Goal: Information Seeking & Learning: Check status

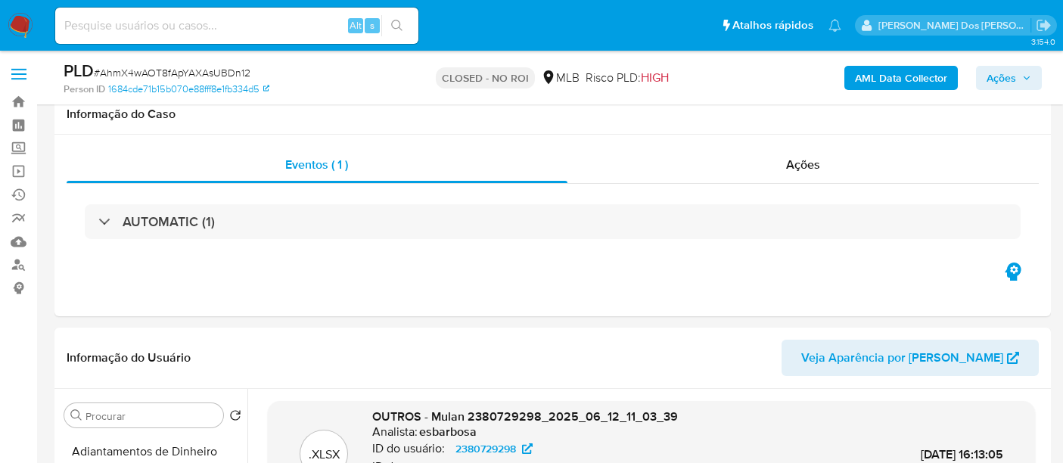
select select "10"
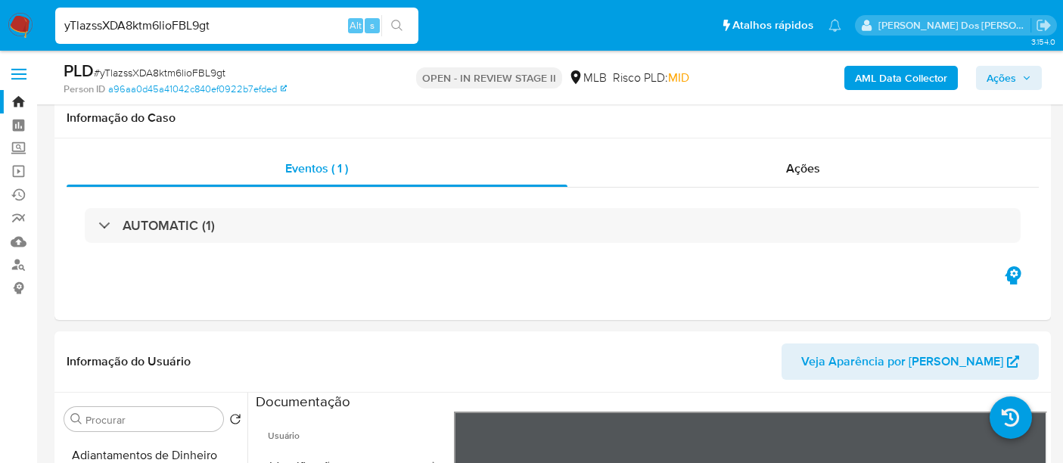
select select "10"
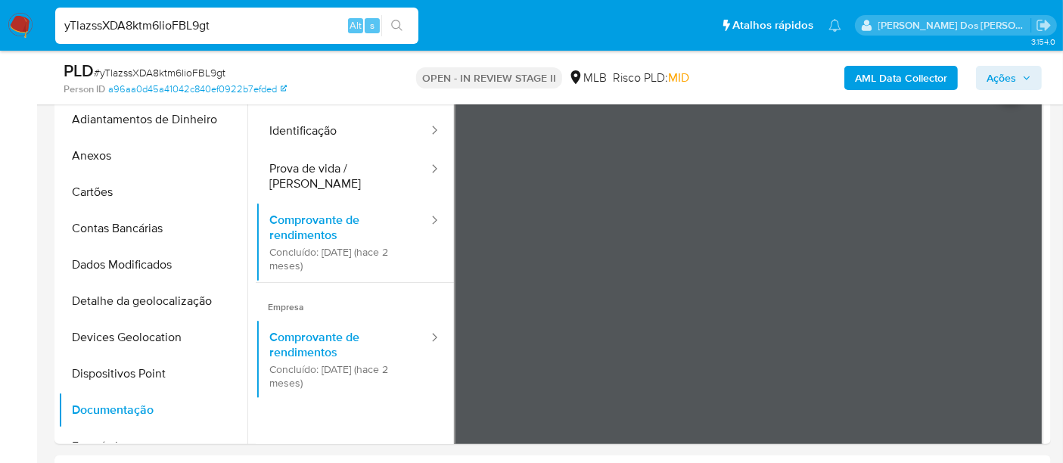
scroll to position [252, 0]
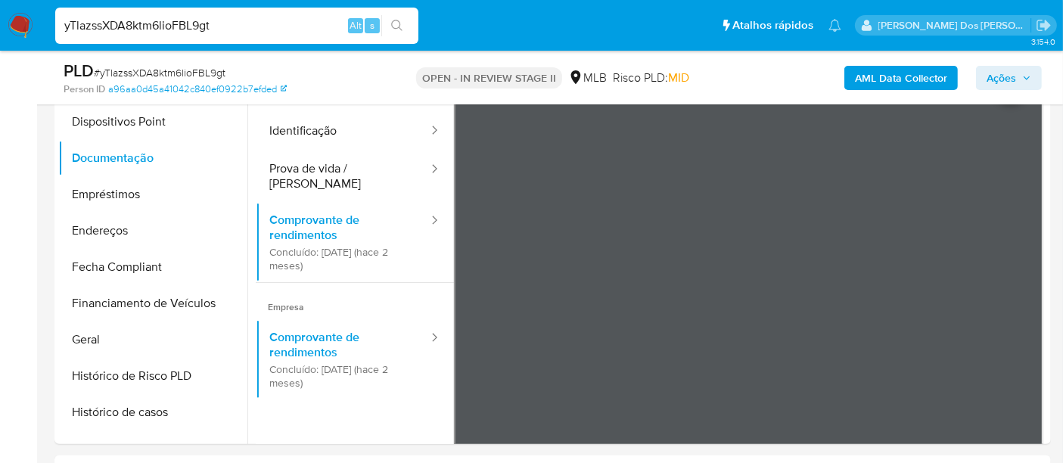
click at [160, 16] on input "yTlazssXDA8ktm6lioFBL9gt" at bounding box center [236, 26] width 363 height 20
paste input "64LySQ0J6X14G0eUR4tpM3Th"
type input "64LySQ0J6X14G0eUR4tpM3Th"
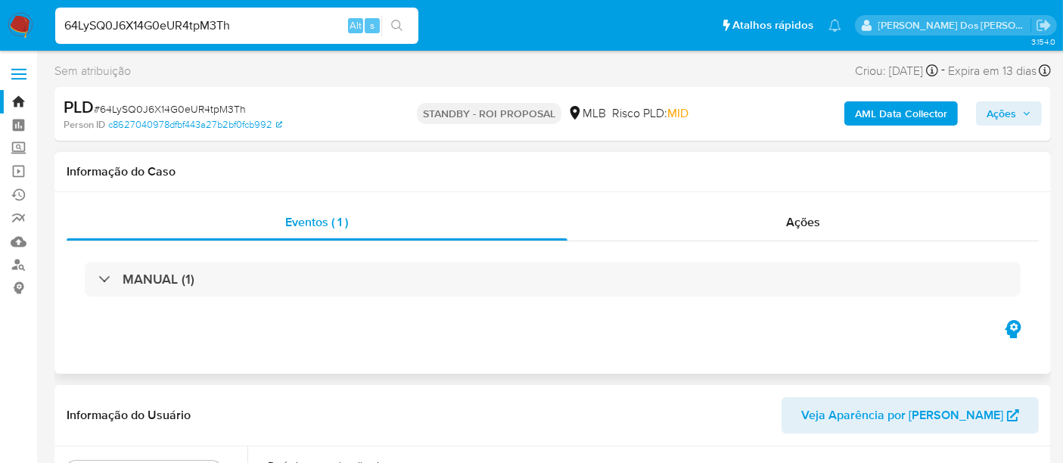
select select "10"
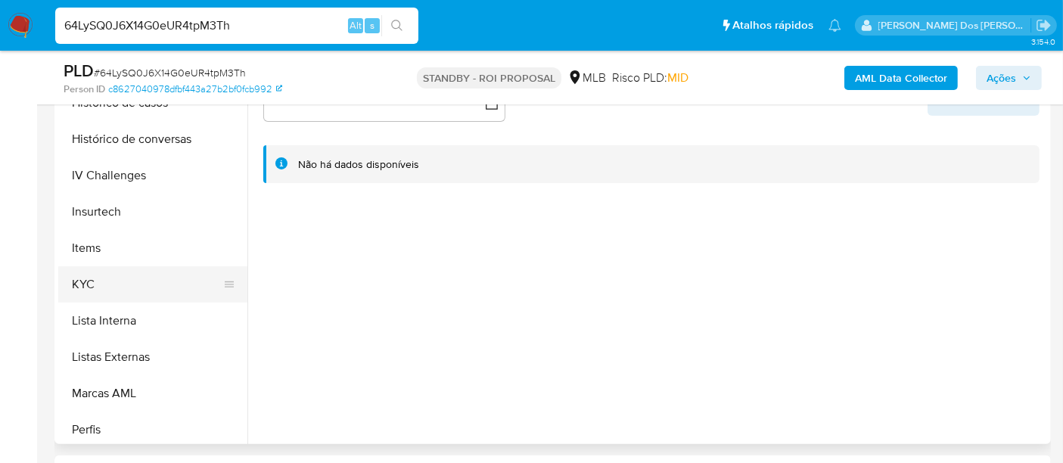
scroll to position [588, 0]
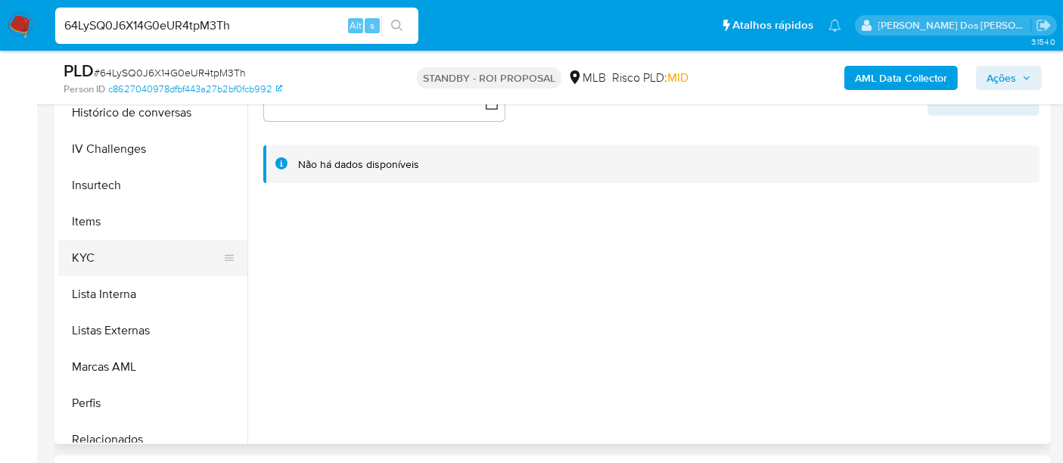
click at [82, 251] on button "KYC" at bounding box center [146, 258] width 177 height 36
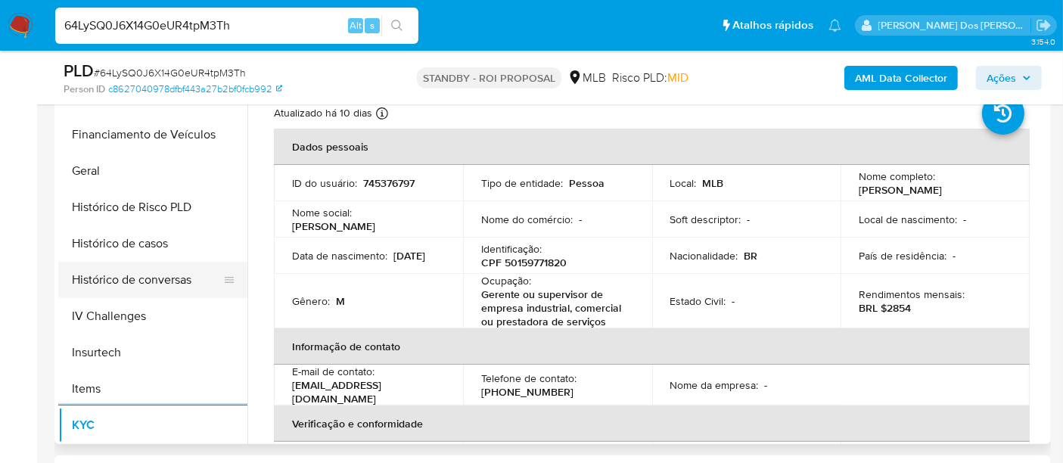
scroll to position [420, 0]
click at [120, 250] on button "Histórico de casos" at bounding box center [146, 244] width 177 height 36
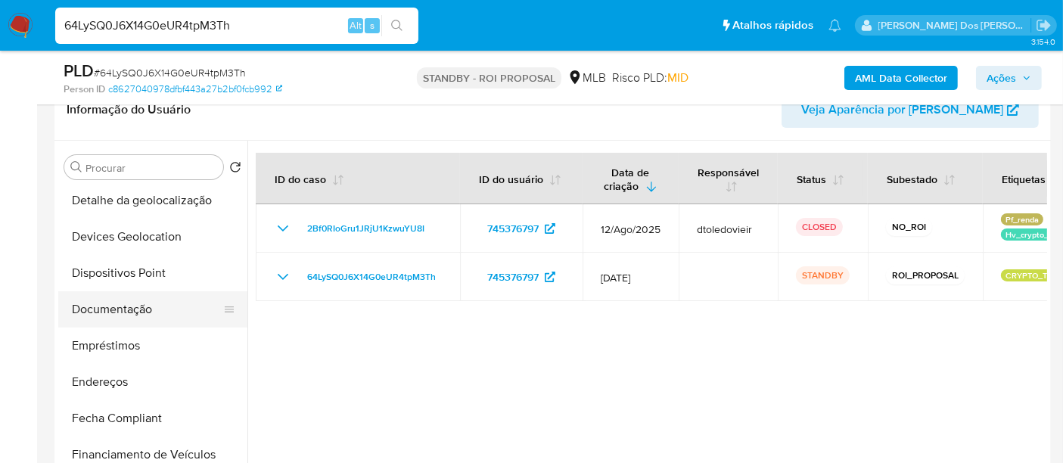
scroll to position [168, 0]
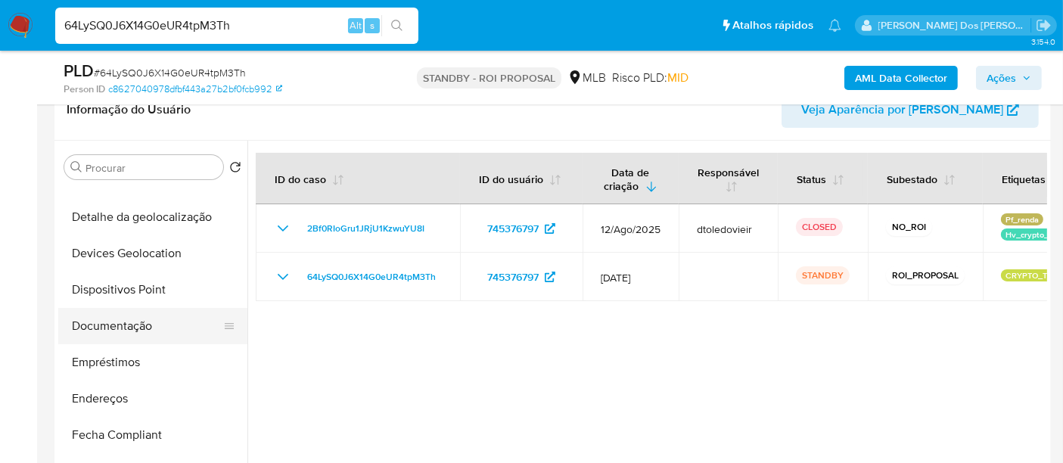
click at [134, 325] on button "Documentação" at bounding box center [146, 326] width 177 height 36
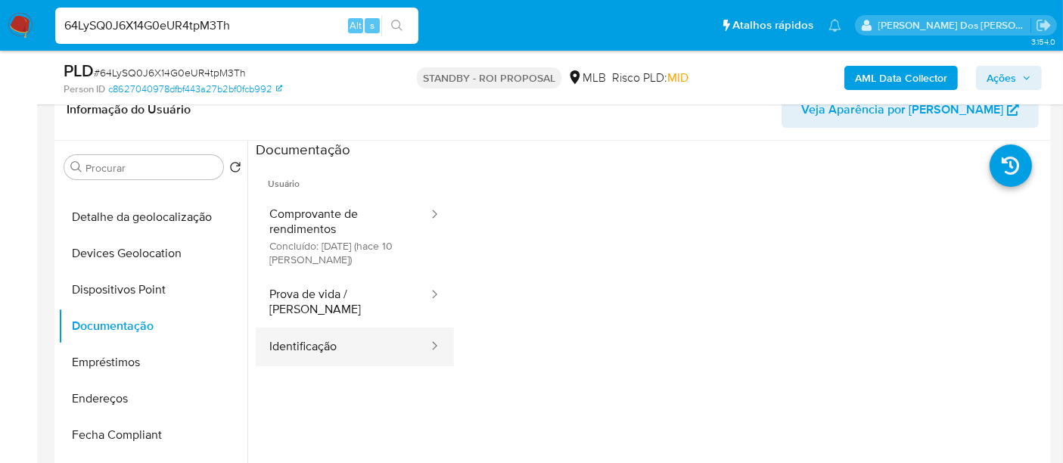
click at [306, 328] on button "Identificação" at bounding box center [343, 347] width 174 height 39
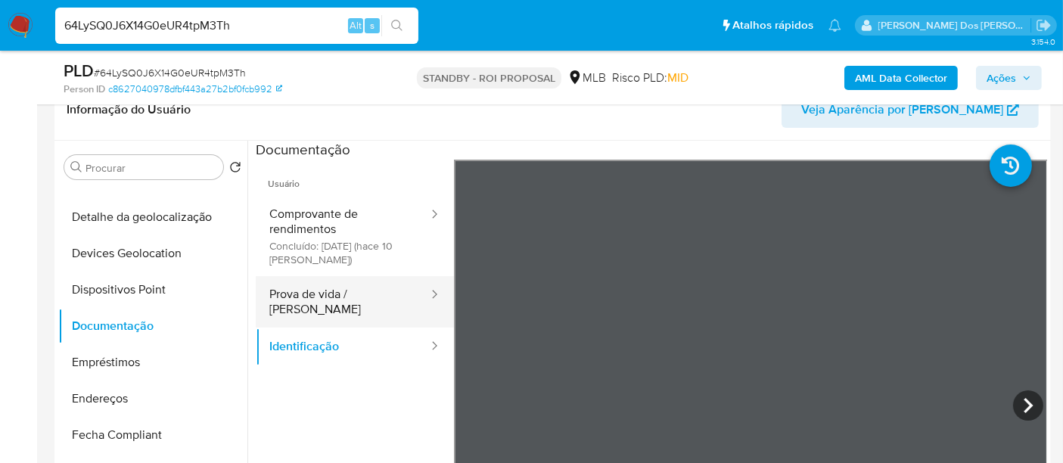
click at [352, 300] on button "Prova de vida / [PERSON_NAME]" at bounding box center [343, 301] width 174 height 51
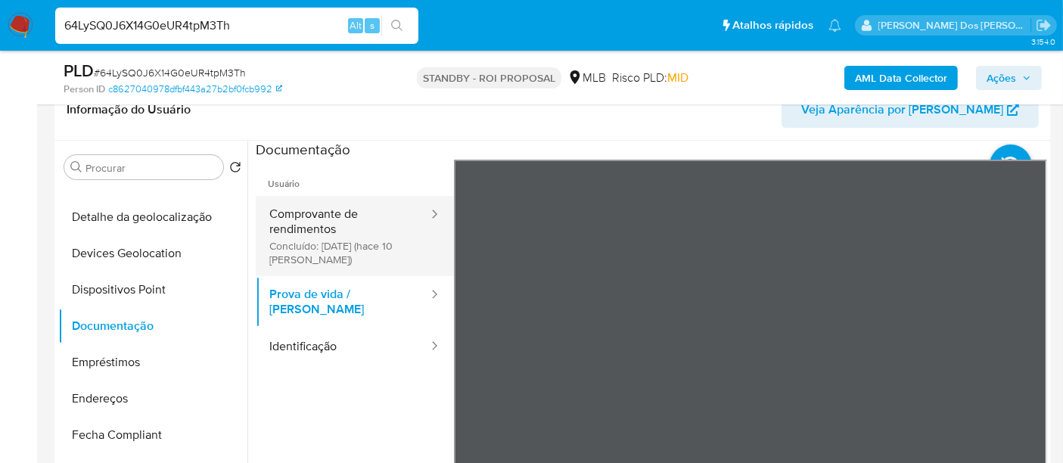
click at [314, 210] on button "Comprovante de rendimentos Concluído: [DATE] (hace 10 [PERSON_NAME])" at bounding box center [343, 236] width 174 height 80
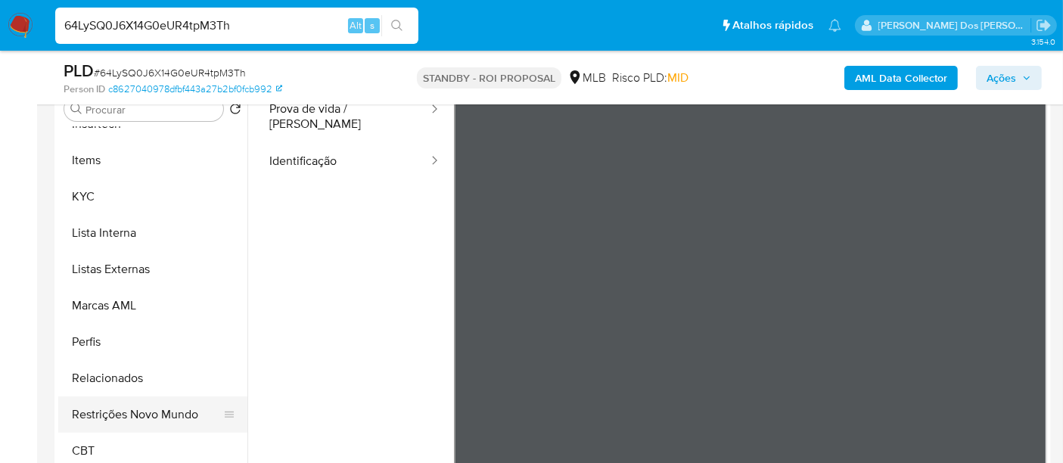
scroll to position [336, 0]
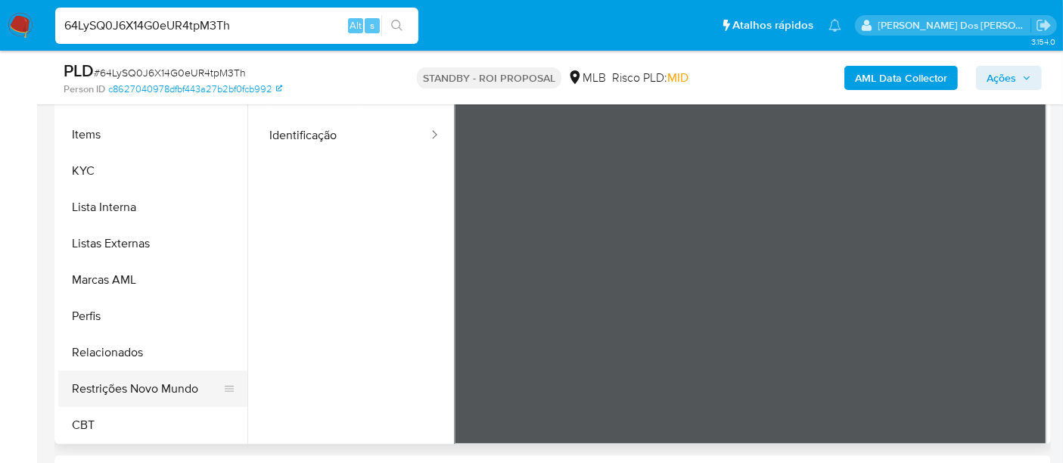
click at [145, 374] on button "Restrições Novo Mundo" at bounding box center [146, 389] width 177 height 36
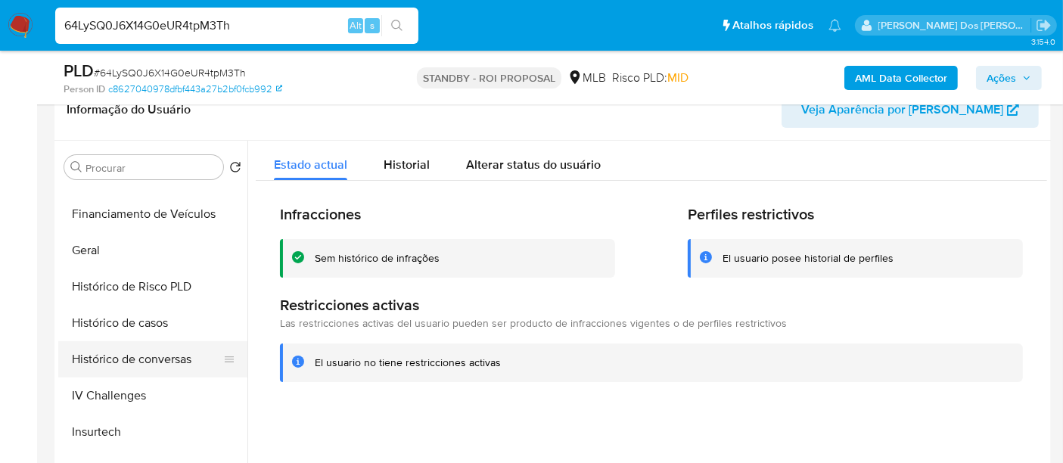
scroll to position [423, 0]
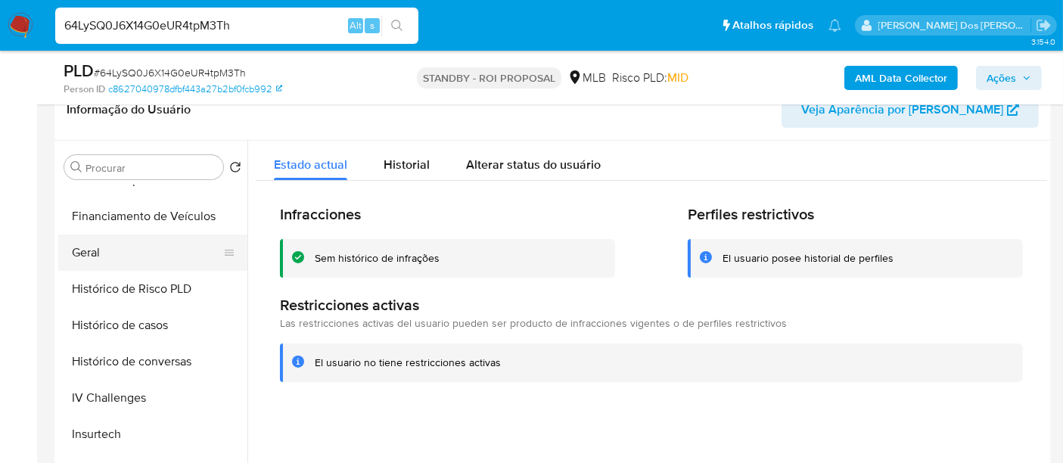
click at [95, 250] on button "Geral" at bounding box center [146, 253] width 177 height 36
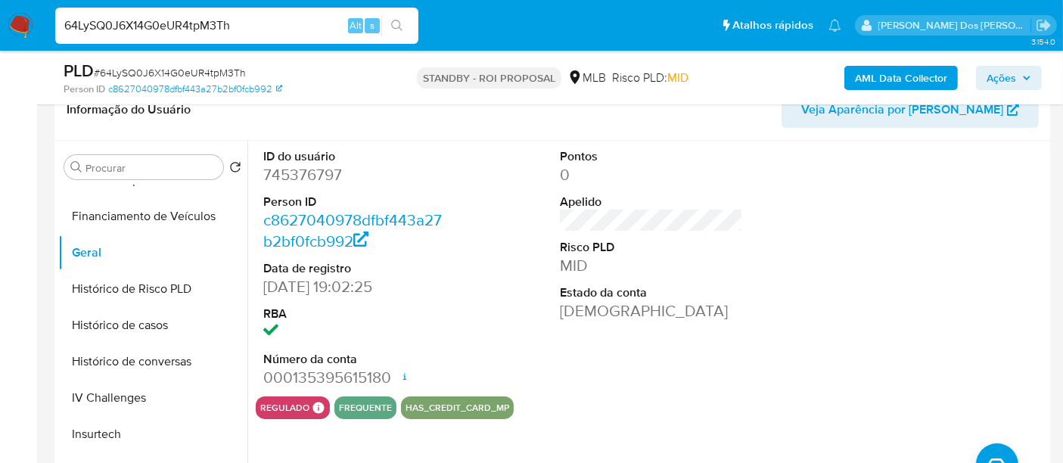
click at [200, 19] on input "64LySQ0J6X14G0eUR4tpM3Th" at bounding box center [236, 26] width 363 height 20
paste input "ZpTz8Rqck9qzNkBjsxp0WAyt"
type input "ZpTz8Rqck9qzNkBjsxp0WAyt"
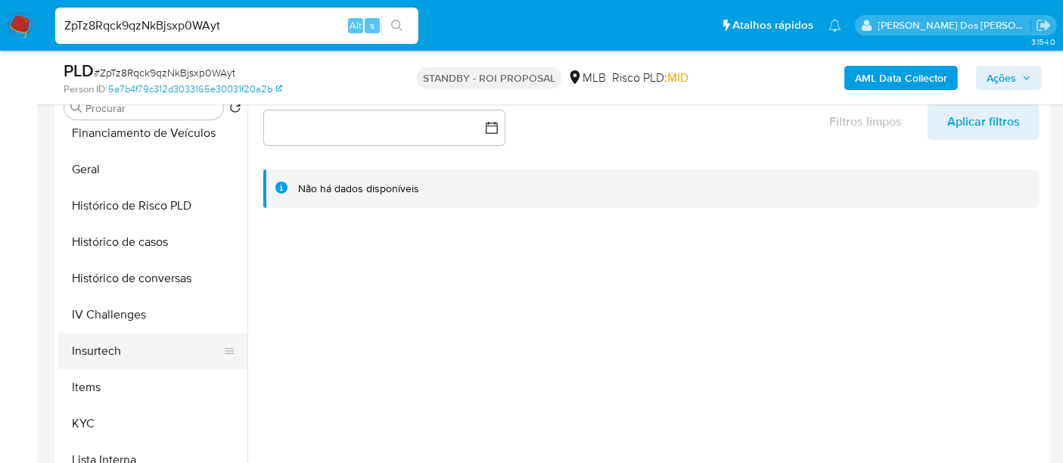
scroll to position [504, 0]
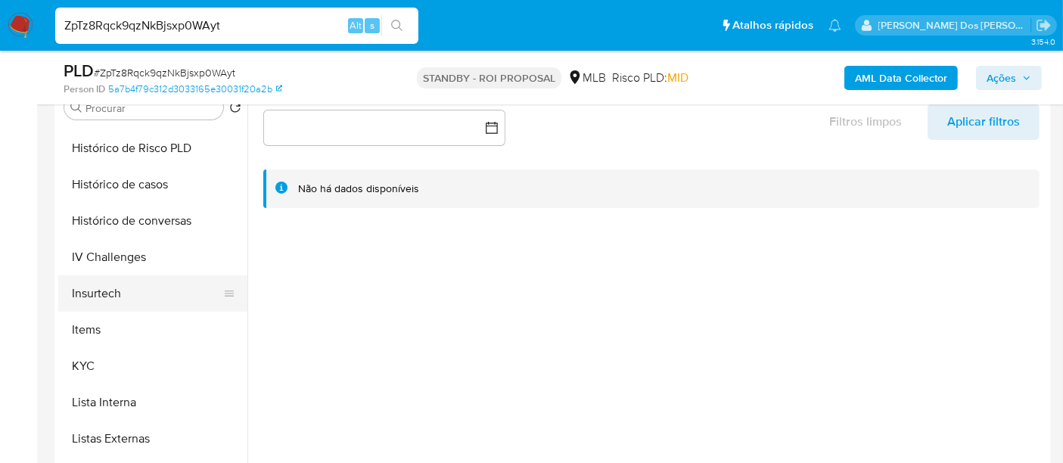
select select "10"
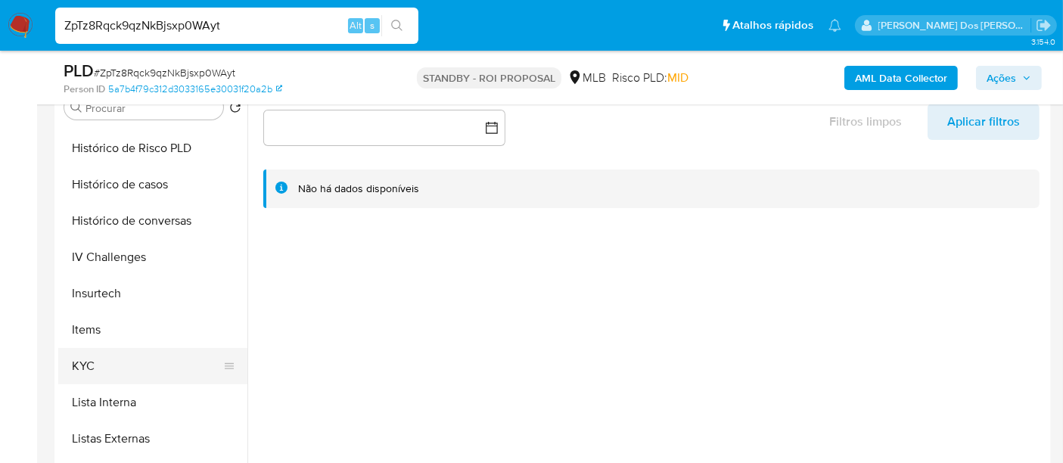
click at [77, 357] on button "KYC" at bounding box center [146, 366] width 177 height 36
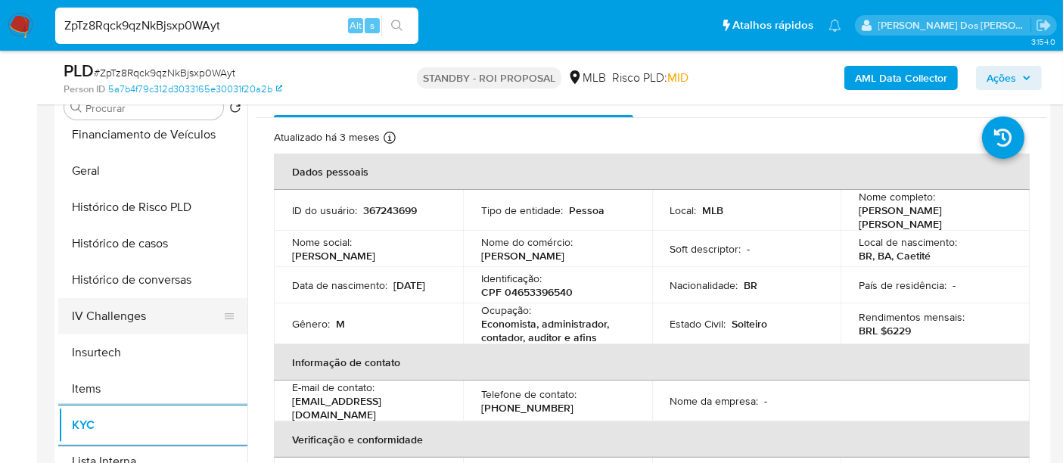
scroll to position [420, 0]
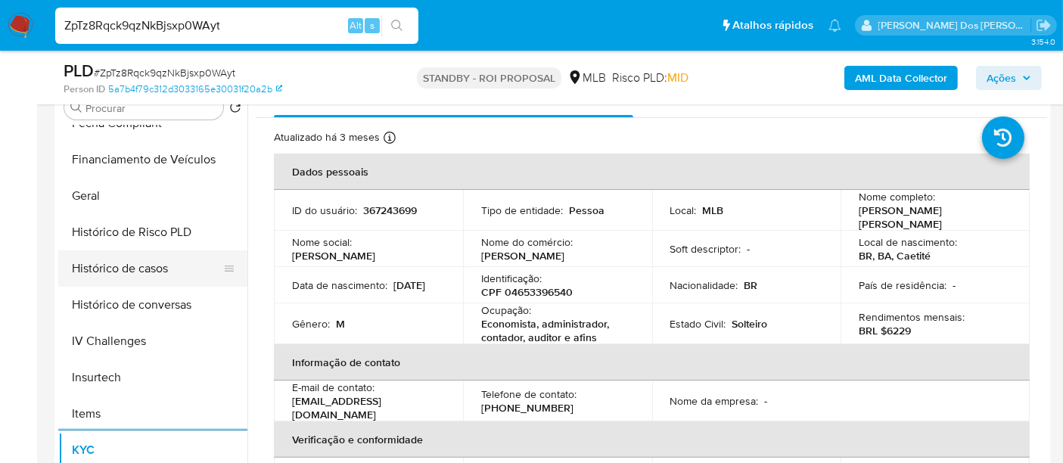
click at [110, 266] on button "Histórico de casos" at bounding box center [146, 268] width 177 height 36
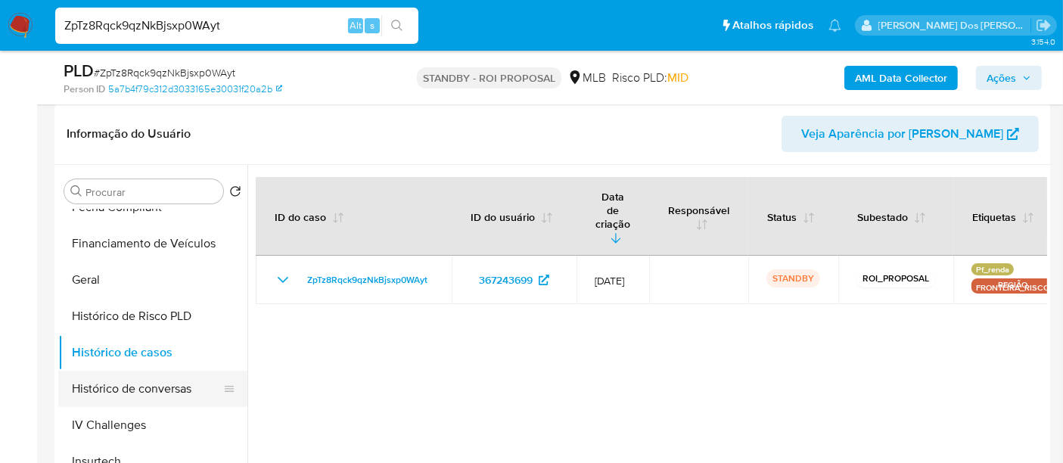
scroll to position [252, 0]
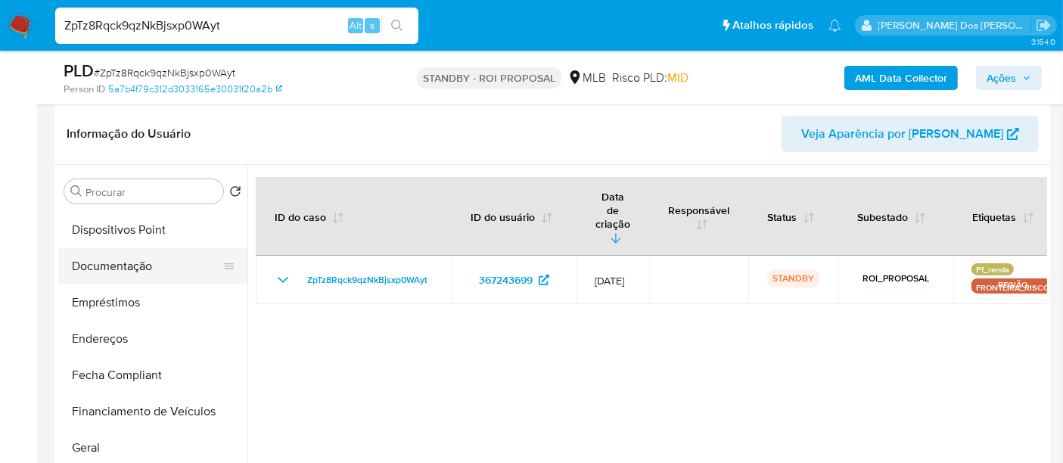
click at [123, 273] on button "Documentação" at bounding box center [146, 266] width 177 height 36
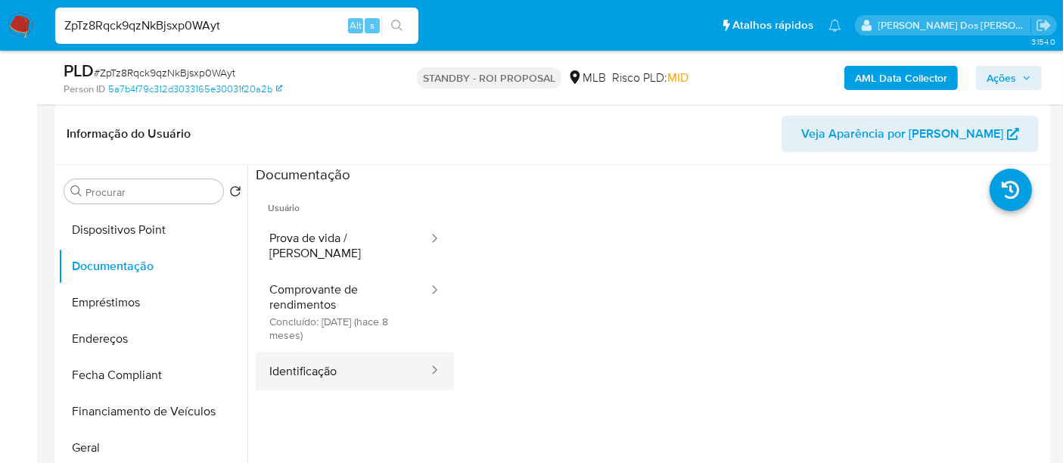
click at [309, 356] on button "Identificação" at bounding box center [343, 371] width 174 height 39
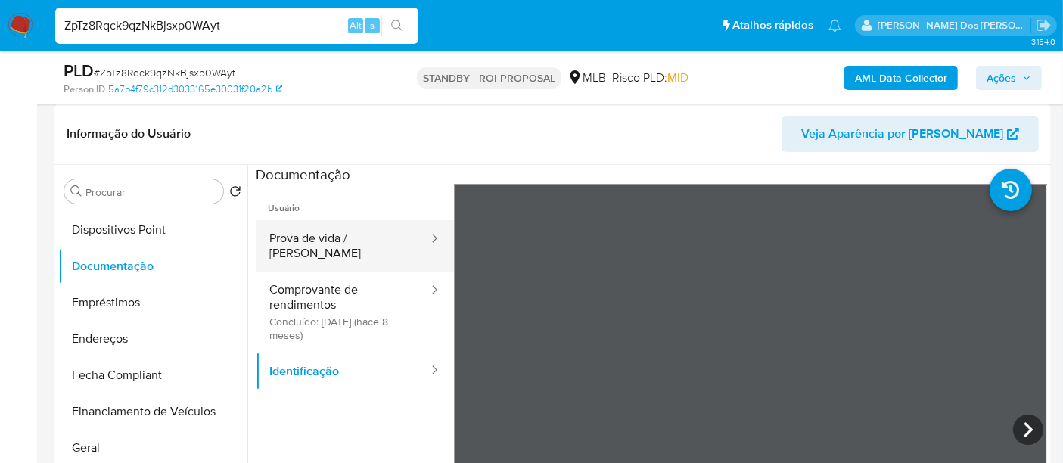
click at [350, 241] on button "Prova de vida / [PERSON_NAME]" at bounding box center [343, 245] width 174 height 51
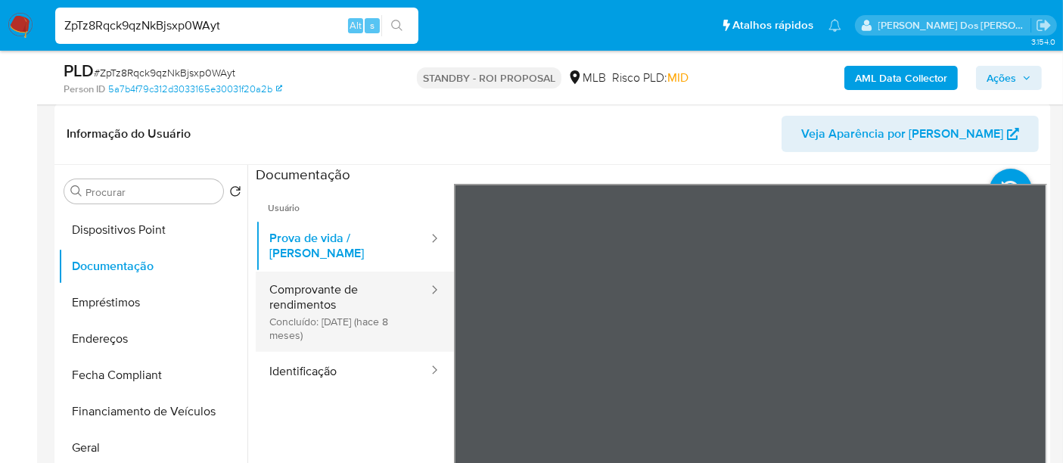
click at [308, 305] on button "Comprovante de rendimentos Concluído: [DATE] (hace 8 meses)" at bounding box center [343, 312] width 174 height 80
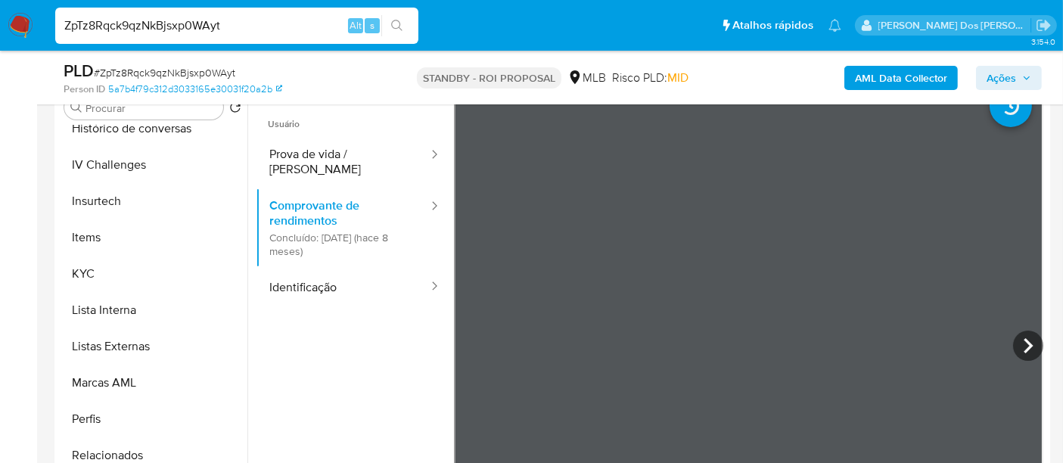
scroll to position [675, 0]
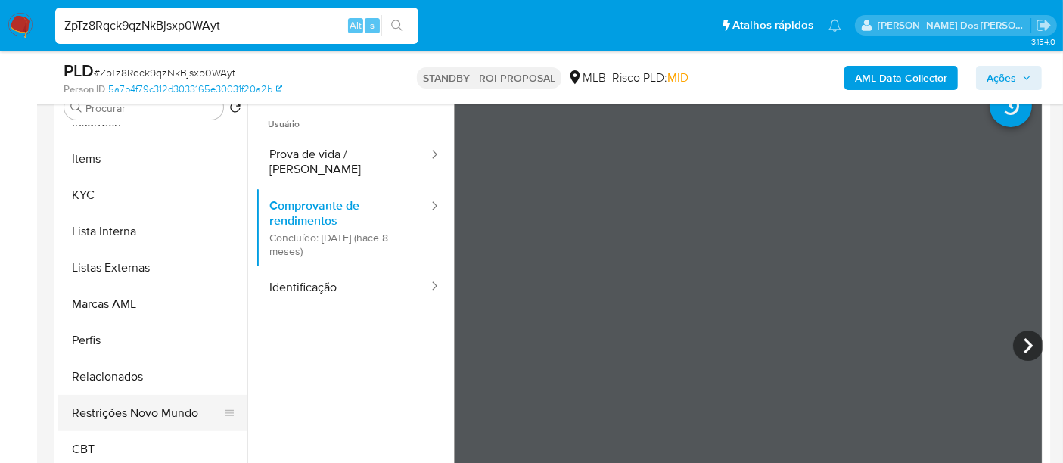
click at [165, 412] on button "Restrições Novo Mundo" at bounding box center [146, 413] width 177 height 36
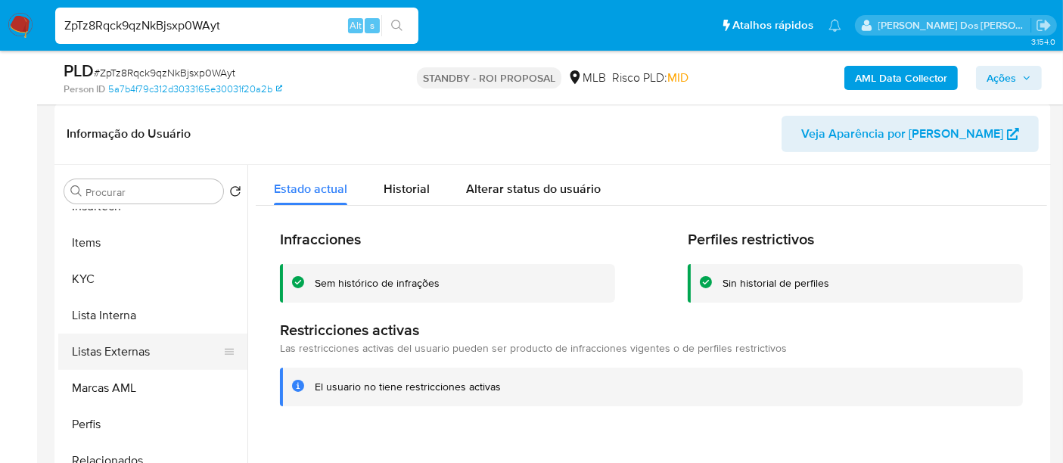
scroll to position [423, 0]
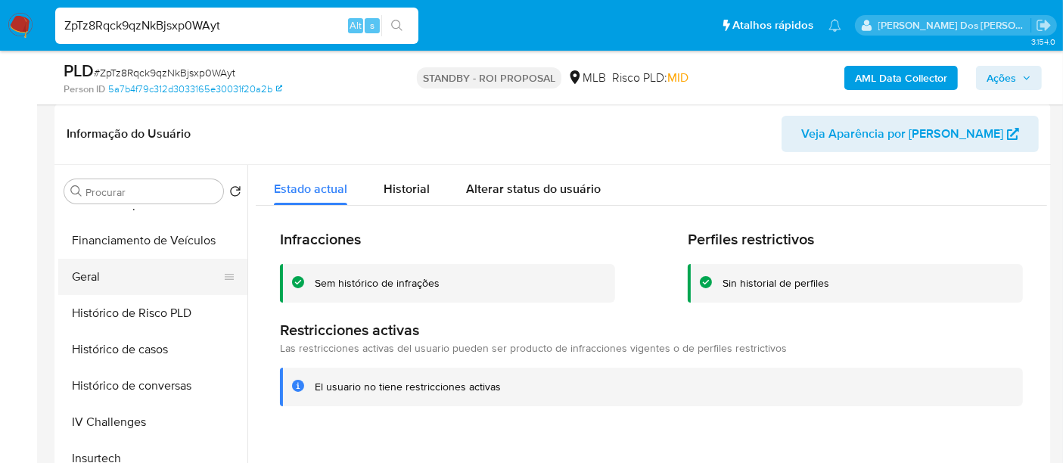
click at [85, 275] on button "Geral" at bounding box center [146, 277] width 177 height 36
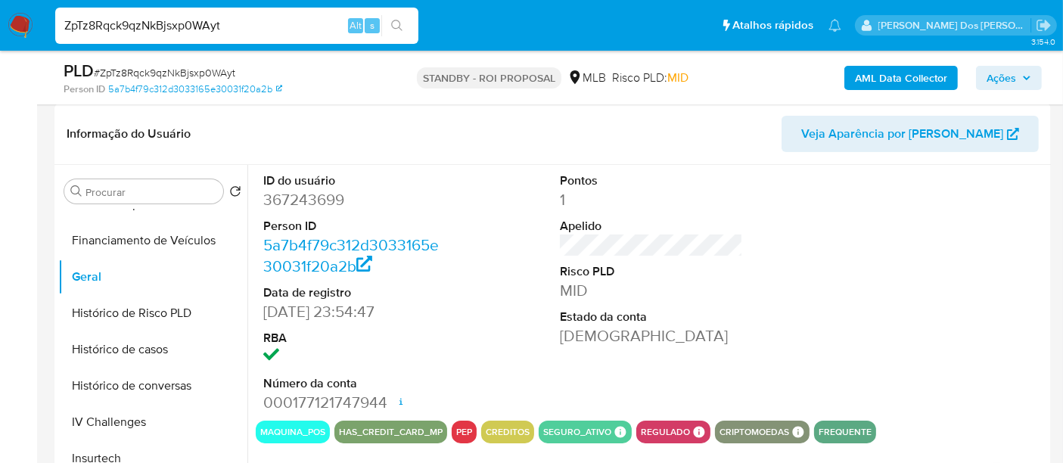
click at [201, 25] on input "ZpTz8Rqck9qzNkBjsxp0WAyt" at bounding box center [236, 26] width 363 height 20
paste input "F2Ms1BEGnFACofNYLAoksqRz"
type input "F2Ms1BEGnFACofNYLAoksqRz"
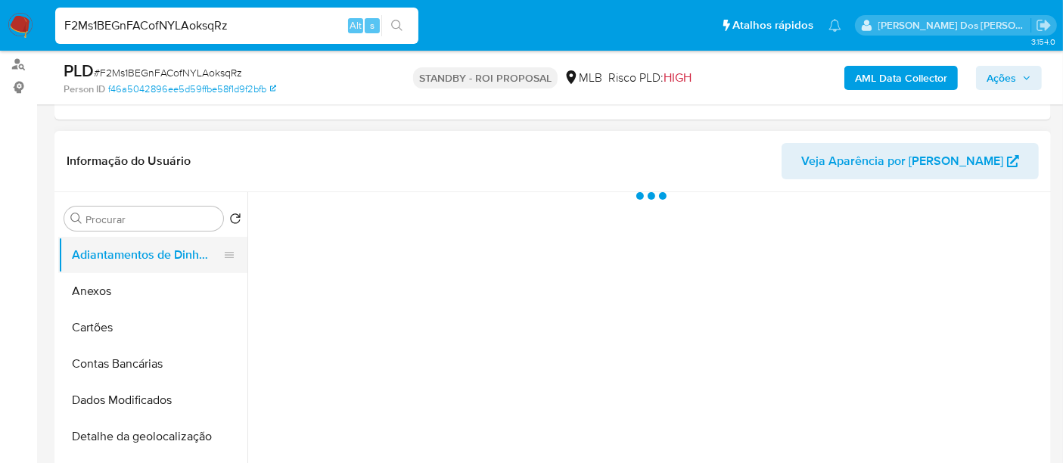
scroll to position [252, 0]
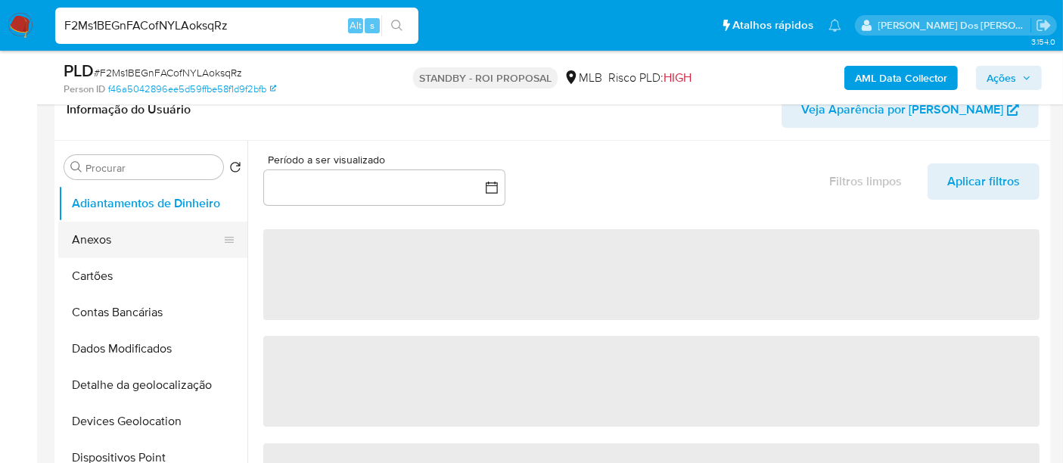
select select "10"
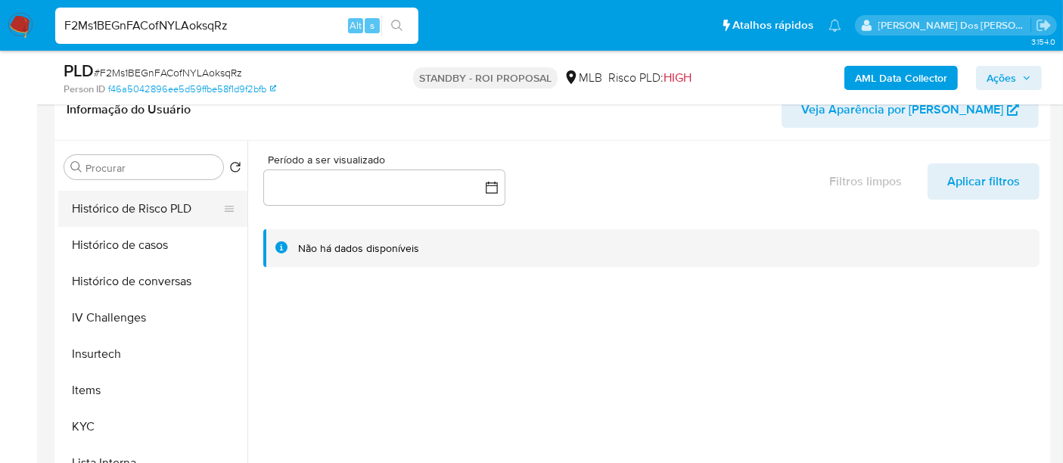
scroll to position [672, 0]
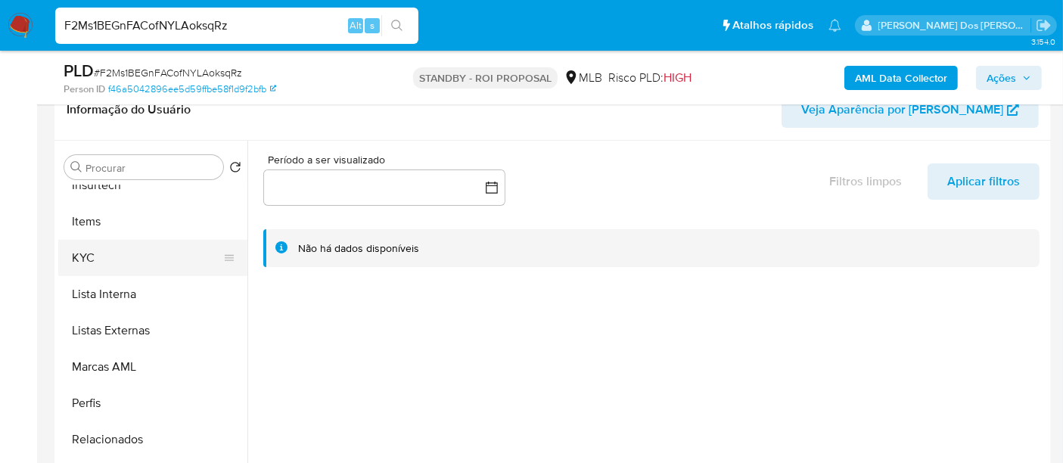
click at [99, 260] on button "KYC" at bounding box center [146, 258] width 177 height 36
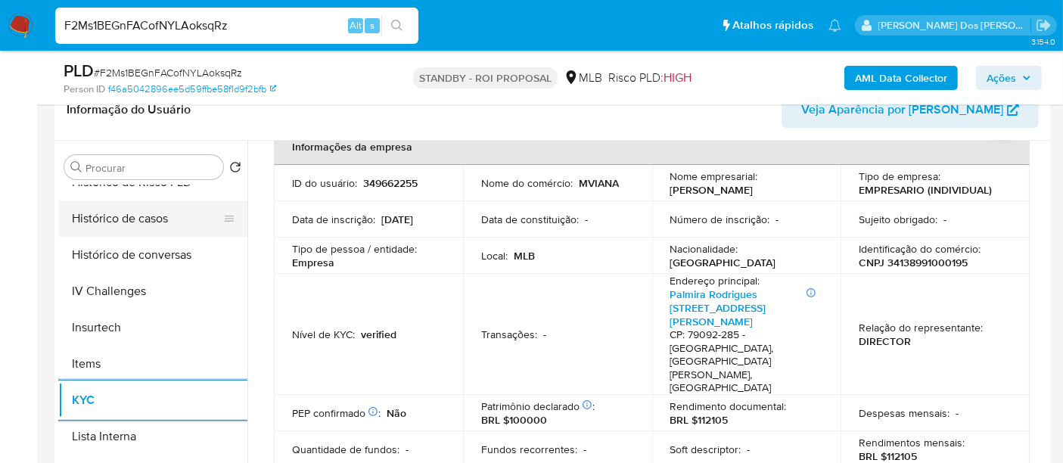
scroll to position [503, 0]
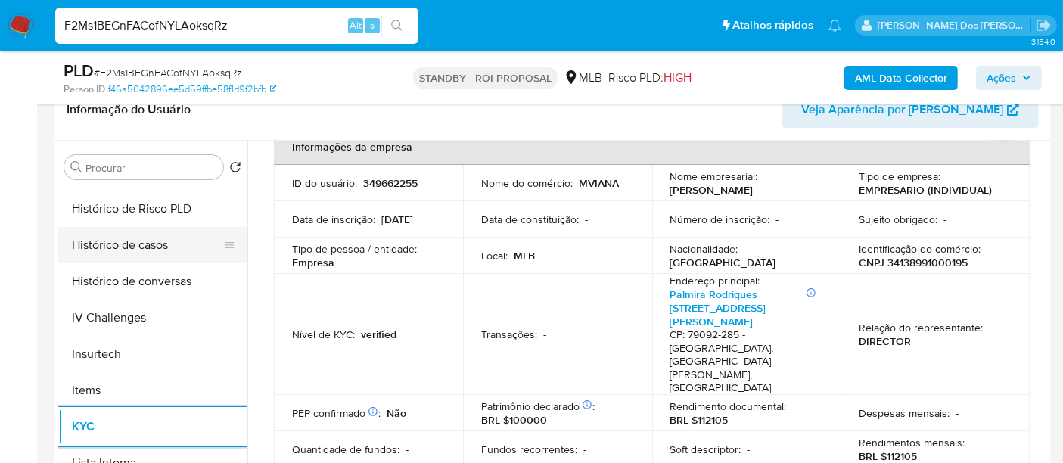
click at [133, 246] on button "Histórico de casos" at bounding box center [146, 245] width 177 height 36
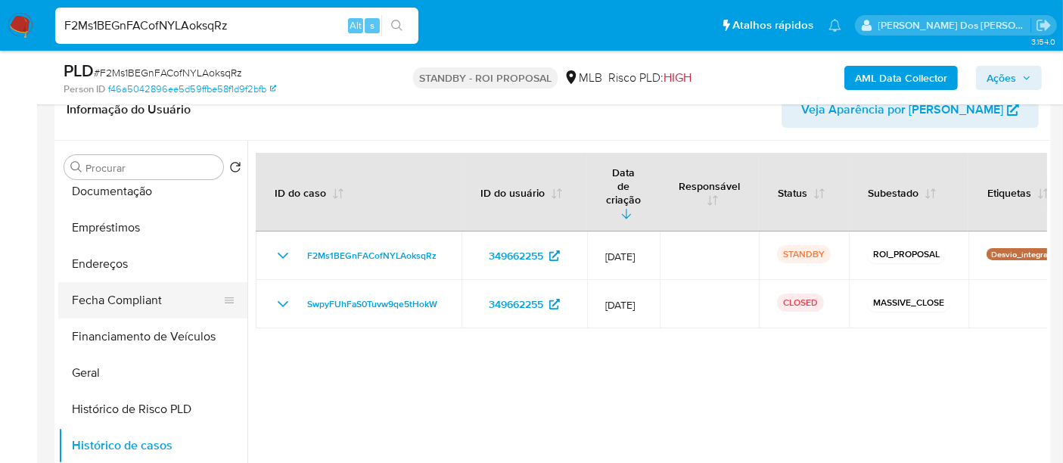
scroll to position [251, 0]
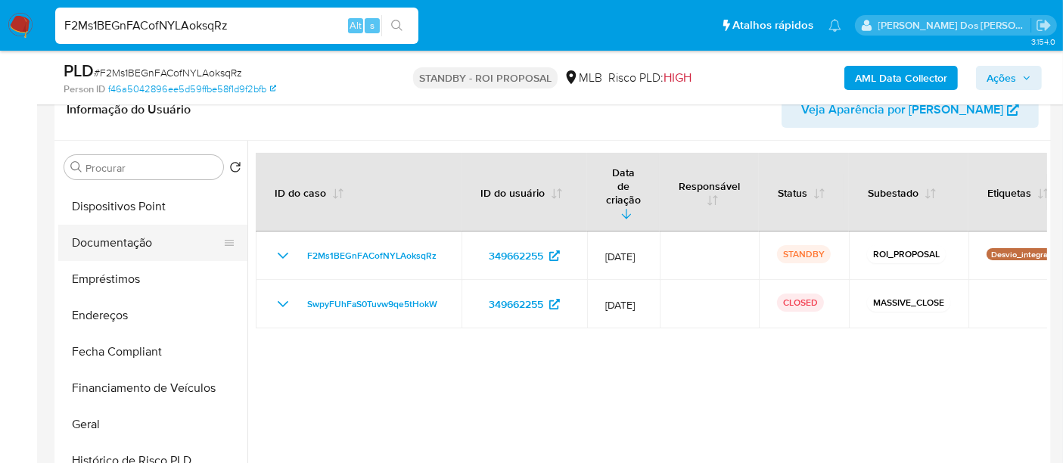
click at [133, 244] on button "Documentação" at bounding box center [146, 243] width 177 height 36
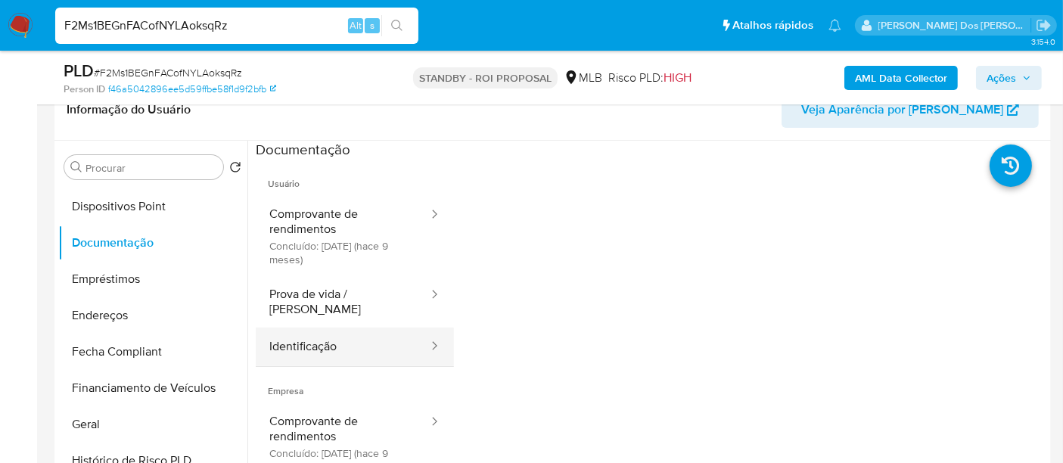
click at [293, 328] on button "Identificação" at bounding box center [343, 347] width 174 height 39
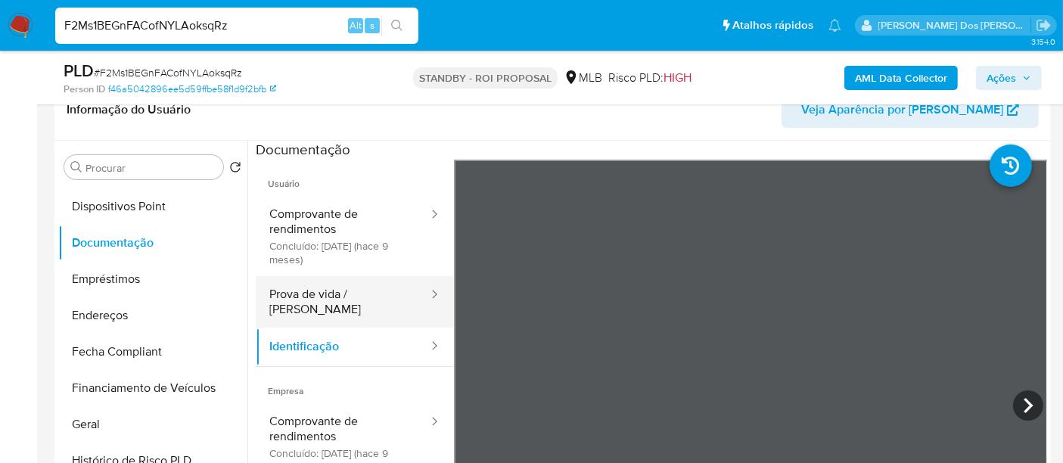
click at [311, 288] on button "Prova de vida / [PERSON_NAME]" at bounding box center [343, 301] width 174 height 51
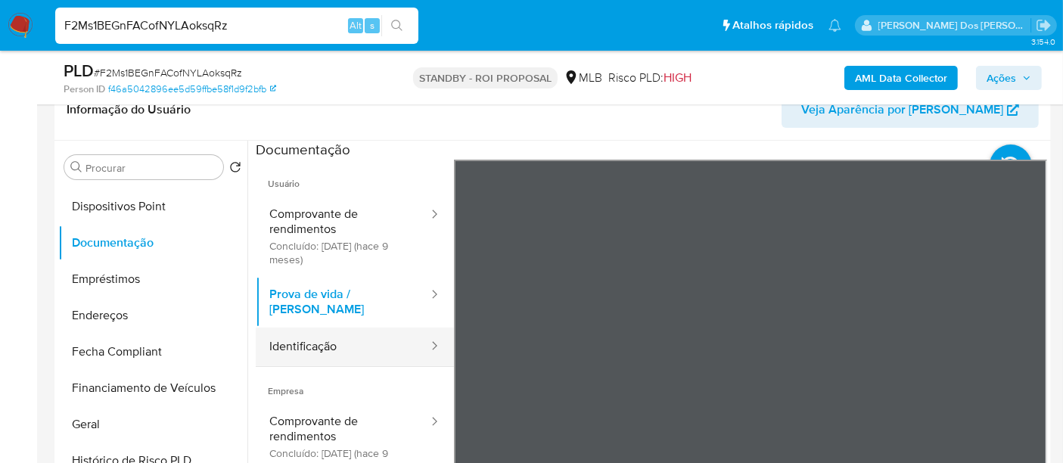
click at [329, 328] on button "Identificação" at bounding box center [343, 347] width 174 height 39
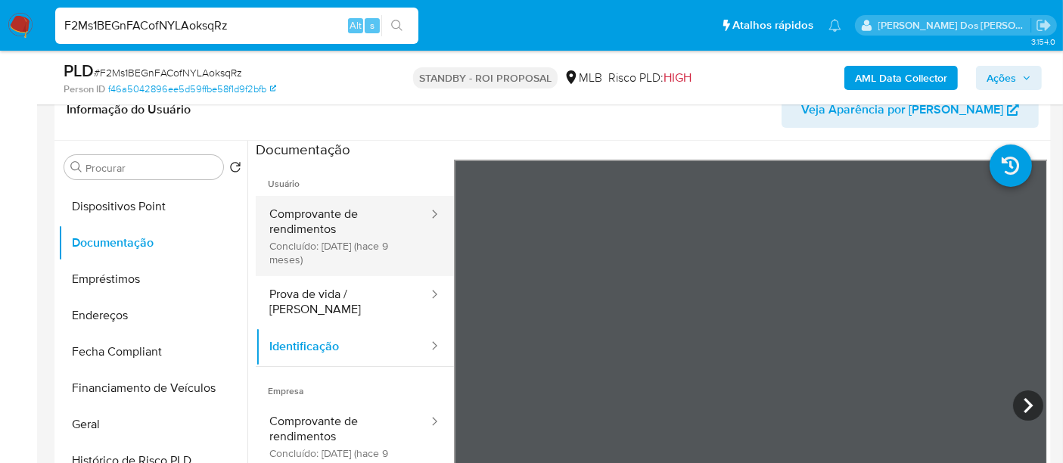
click at [329, 232] on button "Comprovante de rendimentos Concluído: [DATE] (hace 9 meses)" at bounding box center [343, 236] width 174 height 80
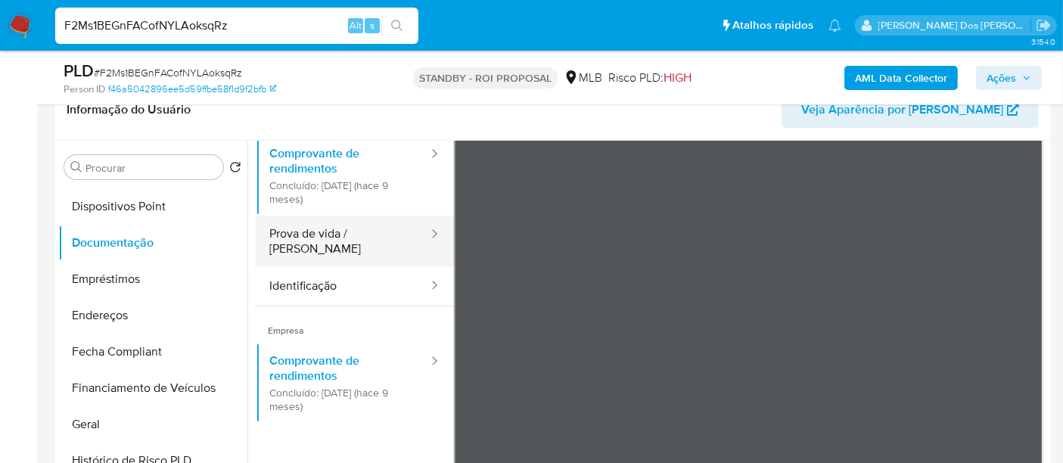
scroll to position [84, 0]
